Goal: Task Accomplishment & Management: Use online tool/utility

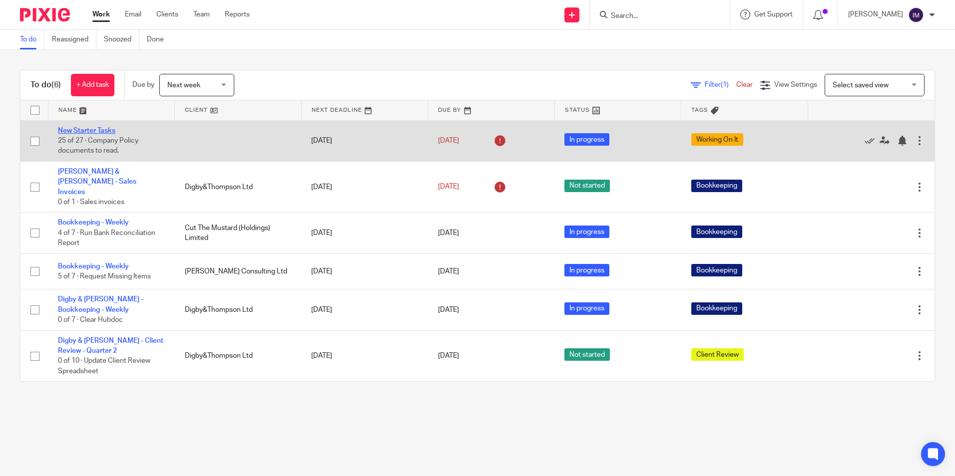
click at [99, 133] on link "New Starter Tasks" at bounding box center [86, 130] width 57 height 7
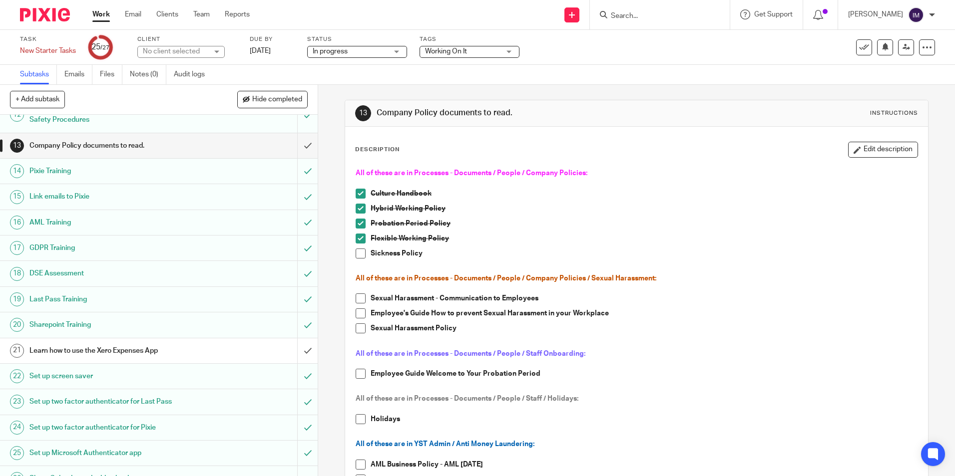
scroll to position [341, 0]
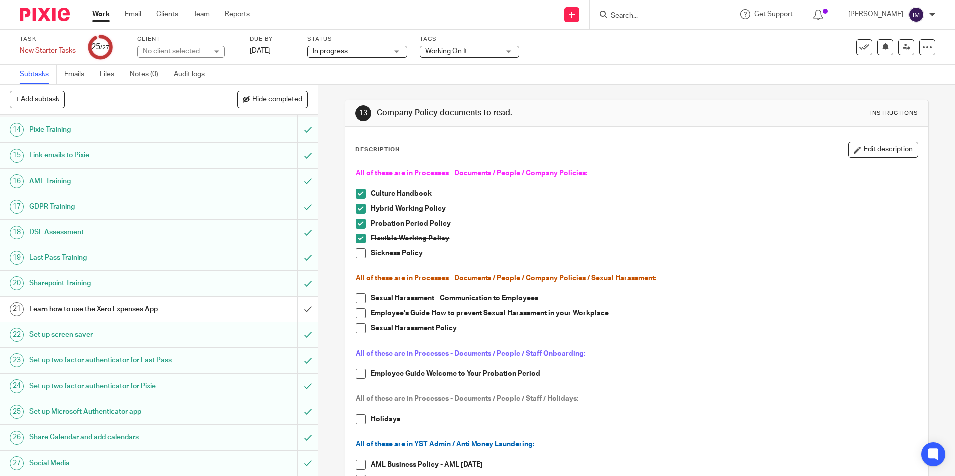
click at [359, 255] on span at bounding box center [361, 254] width 10 height 10
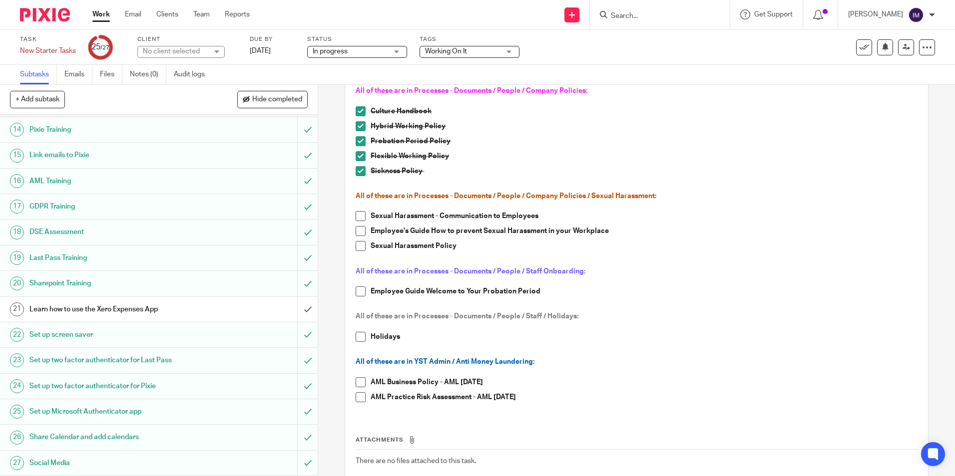
scroll to position [100, 0]
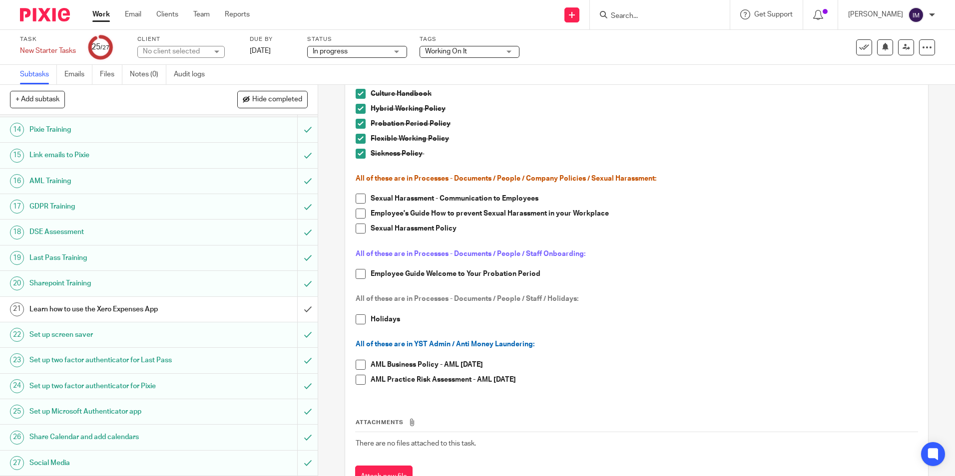
click at [359, 199] on span at bounding box center [361, 199] width 10 height 10
click at [361, 215] on span at bounding box center [361, 214] width 10 height 10
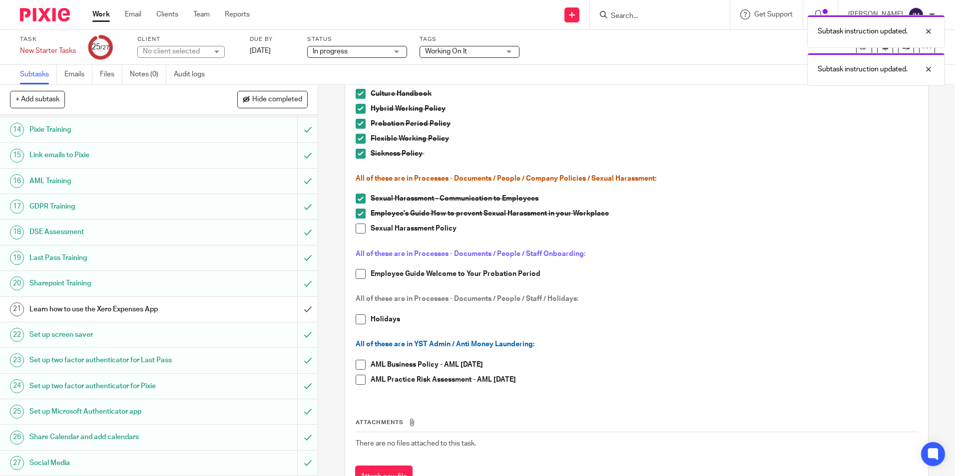
click at [360, 226] on span at bounding box center [361, 229] width 10 height 10
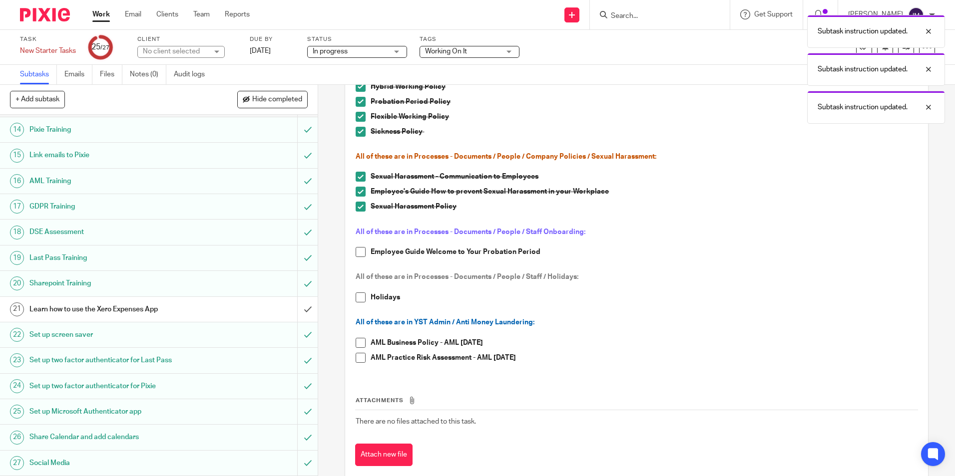
scroll to position [142, 0]
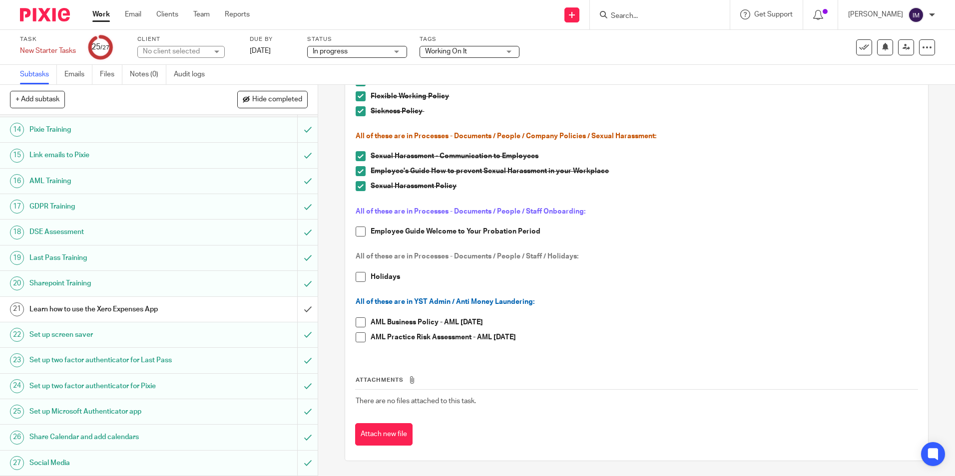
click at [104, 13] on link "Work" at bounding box center [100, 14] width 17 height 10
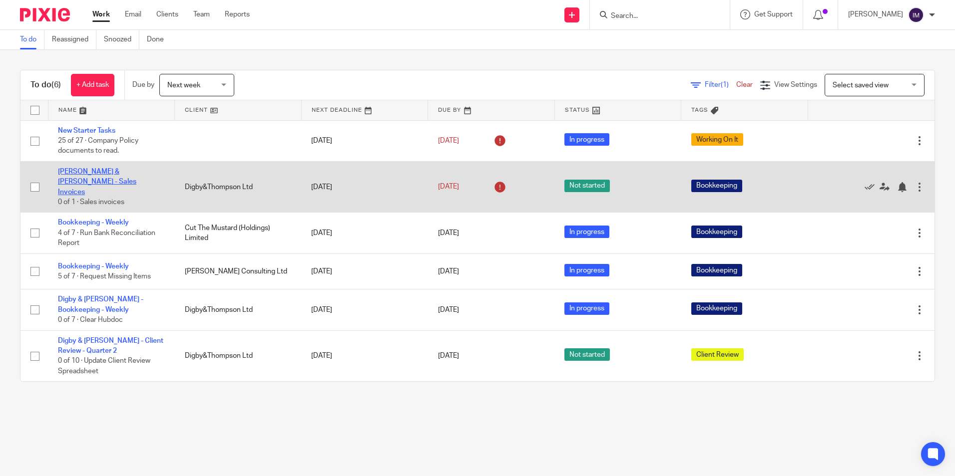
click at [106, 170] on link "[PERSON_NAME] & [PERSON_NAME] - Sales Invoices" at bounding box center [97, 181] width 78 height 27
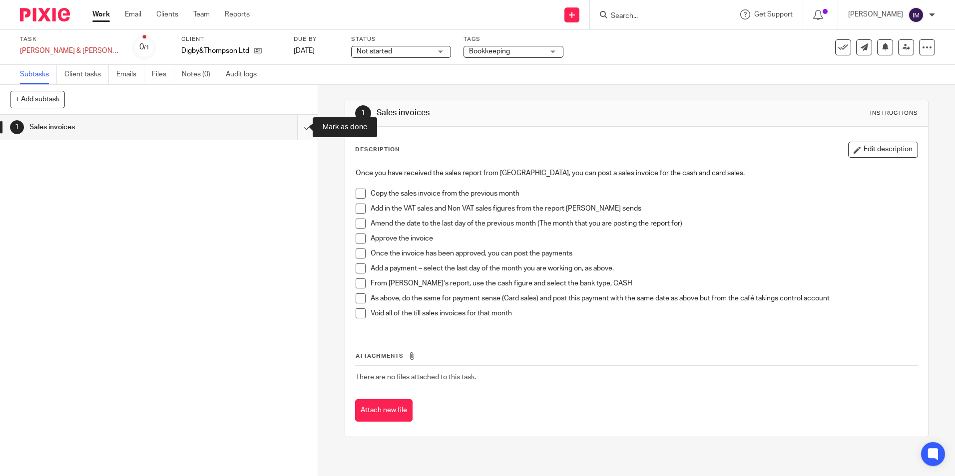
click at [299, 128] on input "submit" at bounding box center [159, 127] width 318 height 25
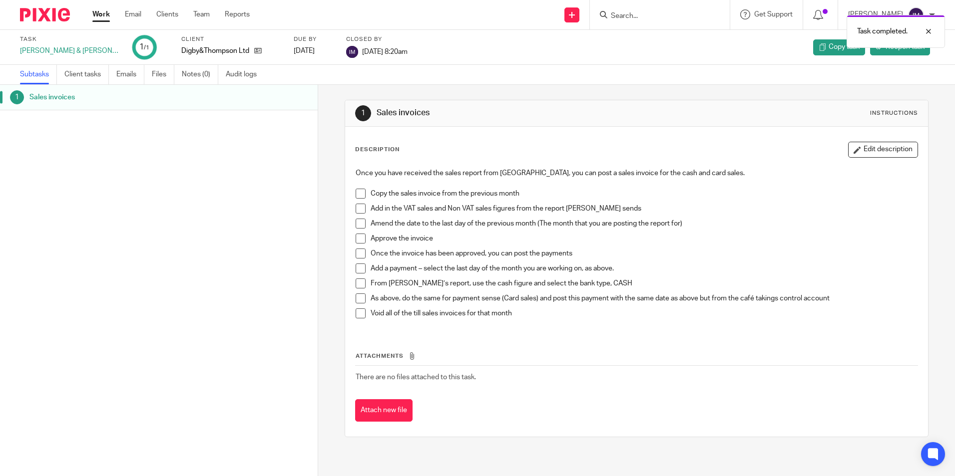
click at [97, 15] on link "Work" at bounding box center [100, 14] width 17 height 10
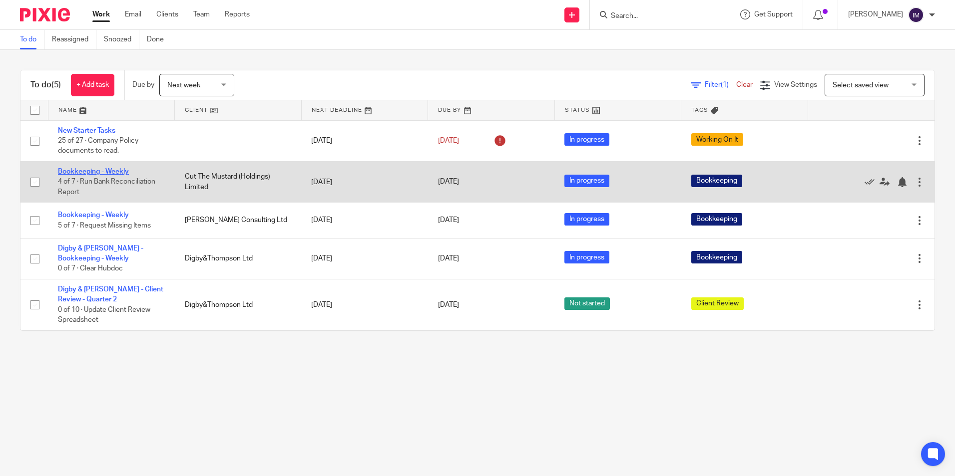
click at [107, 173] on link "Bookkeeping - Weekly" at bounding box center [93, 171] width 71 height 7
